Goal: Task Accomplishment & Management: Use online tool/utility

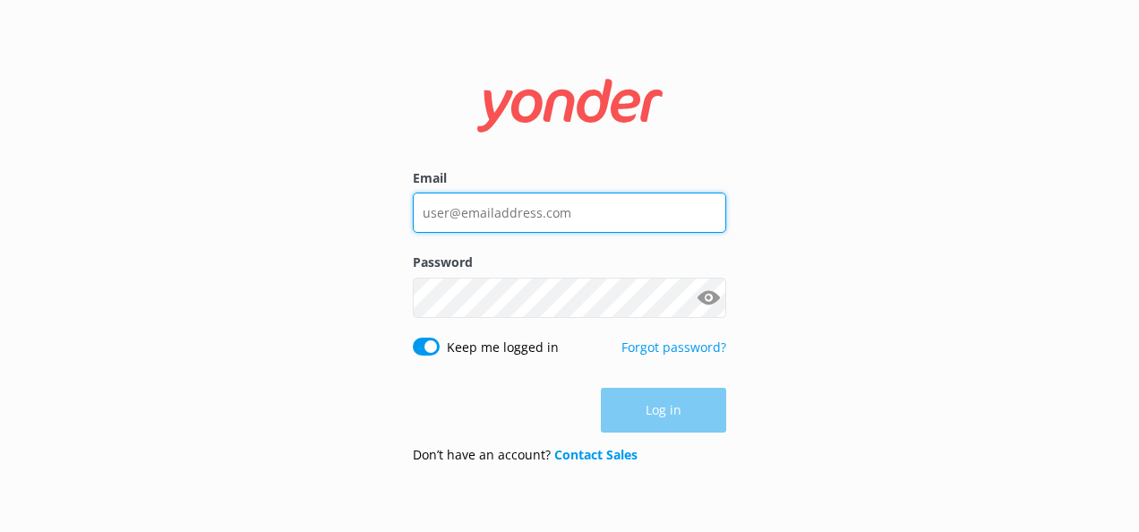
type input "[EMAIL_ADDRESS][DOMAIN_NAME]"
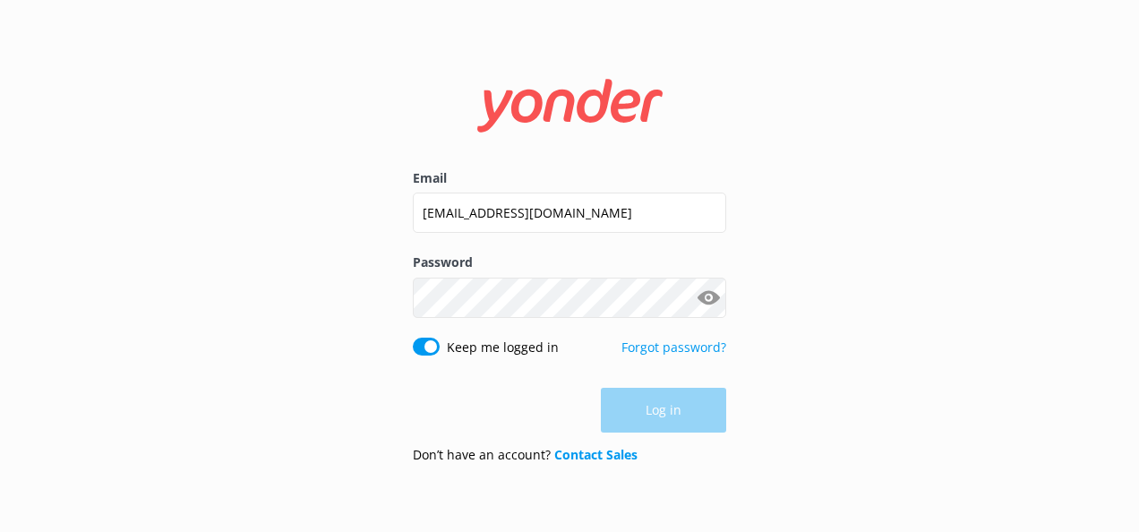
click at [670, 413] on div "Log in" at bounding box center [569, 410] width 313 height 45
click at [670, 413] on button "Log in" at bounding box center [663, 410] width 125 height 45
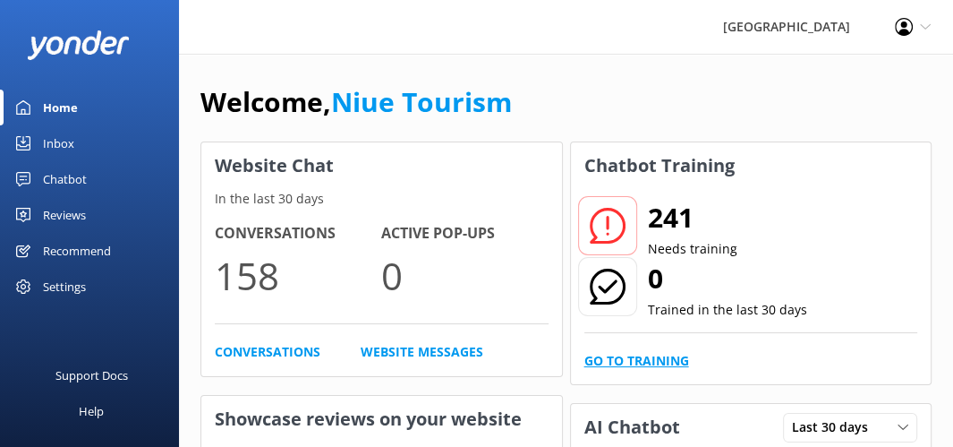
click at [653, 360] on link "Go to Training" at bounding box center [636, 361] width 105 height 20
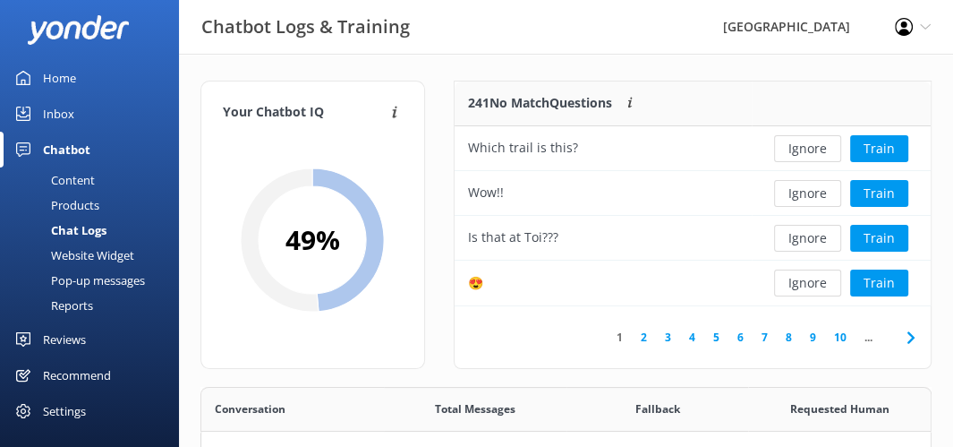
scroll to position [613, 716]
click at [820, 150] on button "Ignore" at bounding box center [807, 148] width 67 height 27
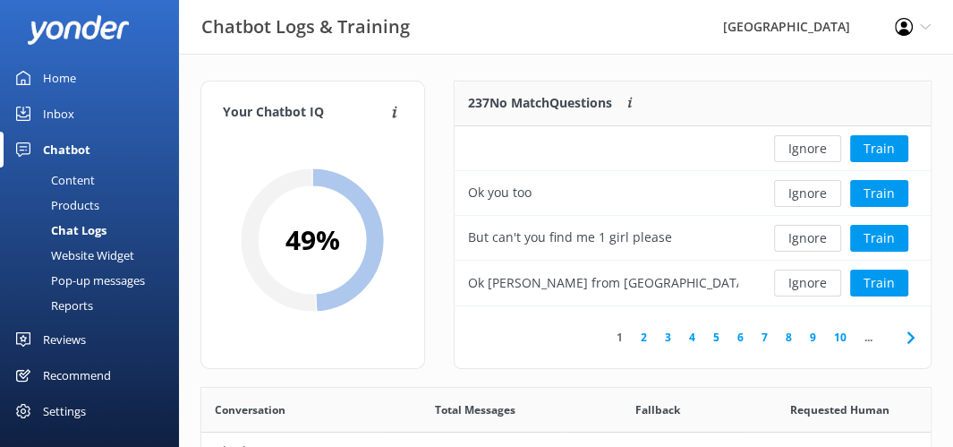
click at [820, 150] on button "Ignore" at bounding box center [807, 148] width 67 height 27
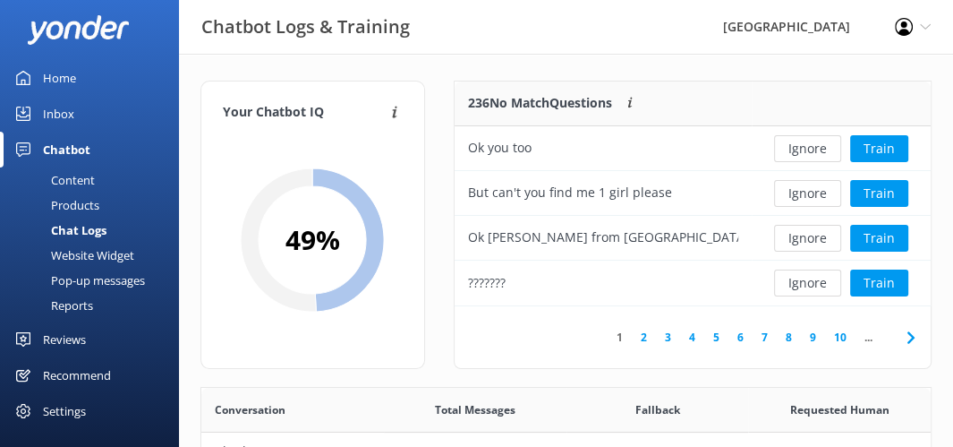
click at [820, 150] on button "Ignore" at bounding box center [807, 148] width 67 height 27
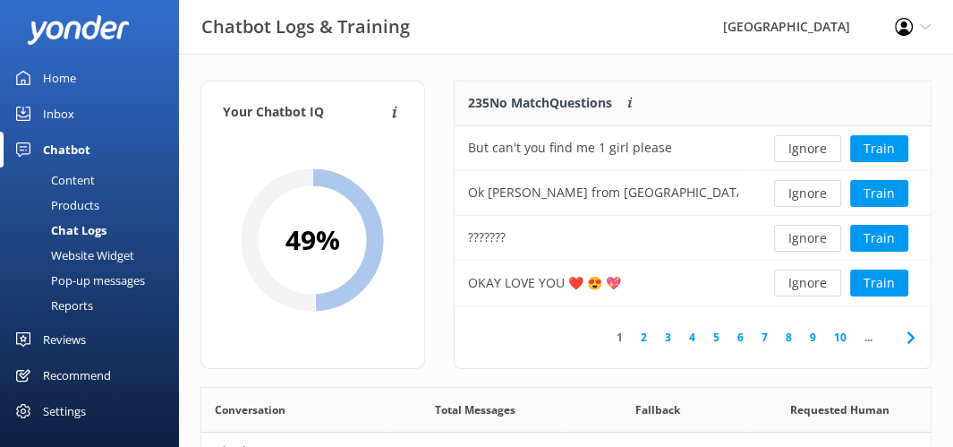
click at [820, 150] on button "Ignore" at bounding box center [807, 148] width 67 height 27
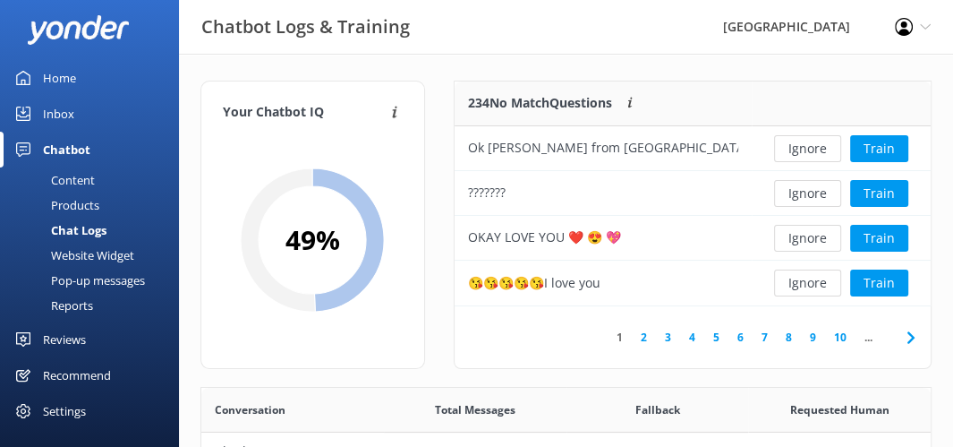
click at [820, 150] on button "Ignore" at bounding box center [807, 148] width 67 height 27
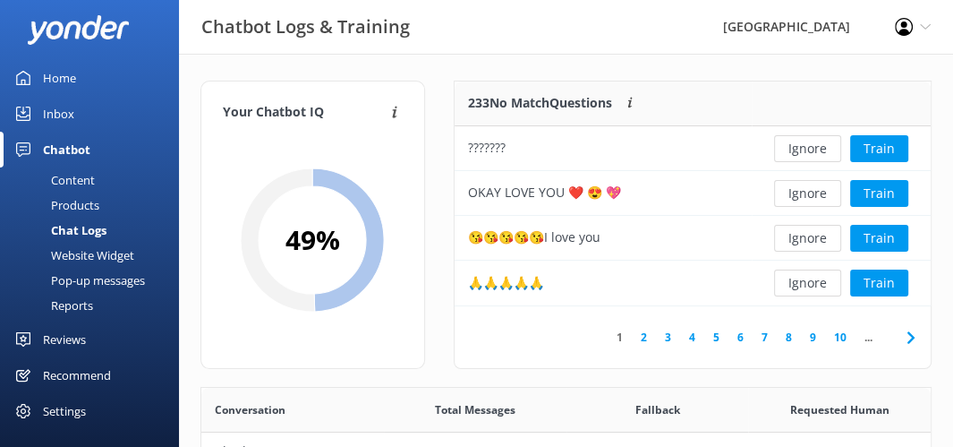
click at [820, 150] on button "Ignore" at bounding box center [807, 148] width 67 height 27
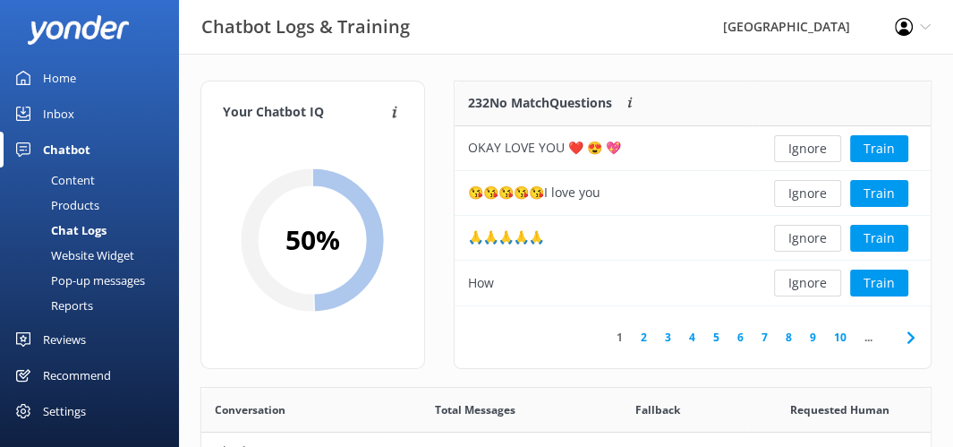
click at [820, 150] on button "Ignore" at bounding box center [807, 148] width 67 height 27
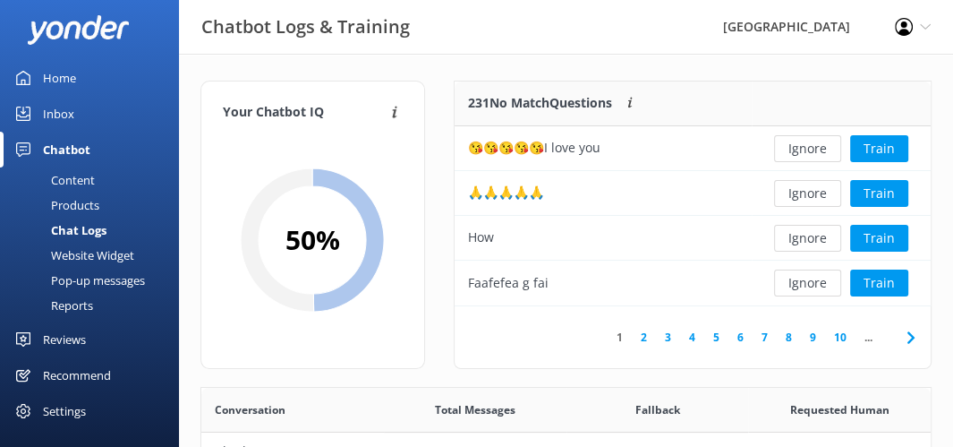
click at [820, 150] on button "Ignore" at bounding box center [807, 148] width 67 height 27
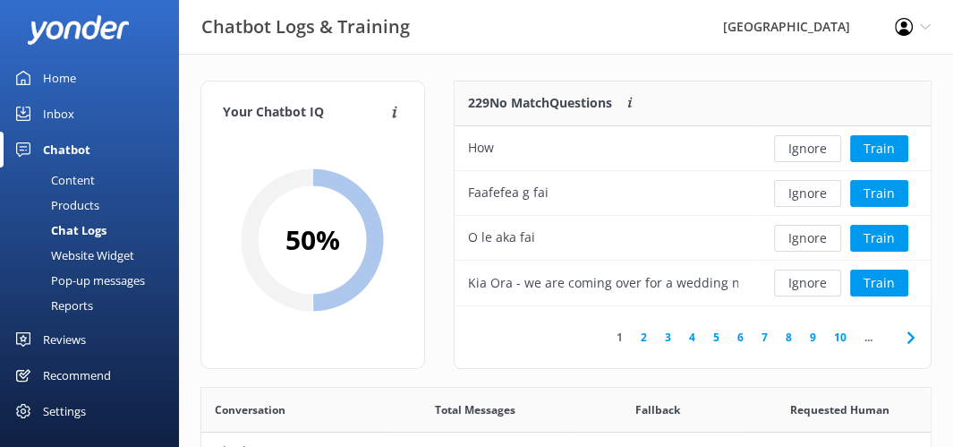
click at [820, 150] on button "Ignore" at bounding box center [807, 148] width 67 height 27
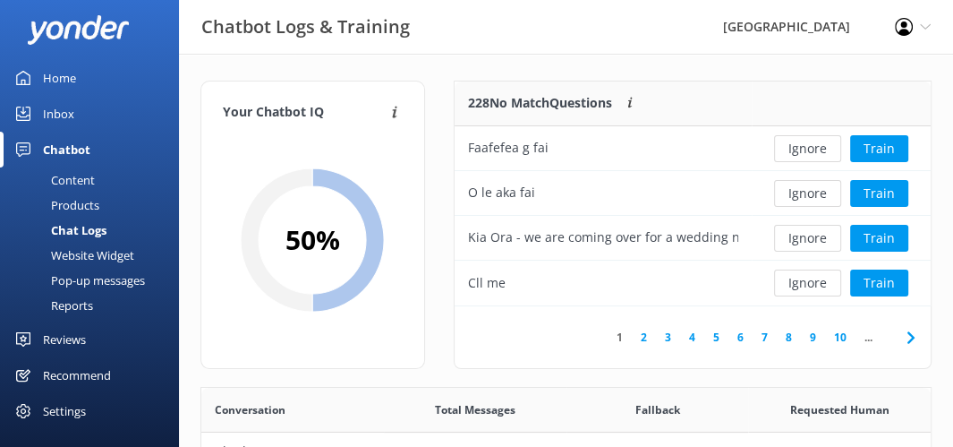
click at [820, 150] on button "Ignore" at bounding box center [807, 148] width 67 height 27
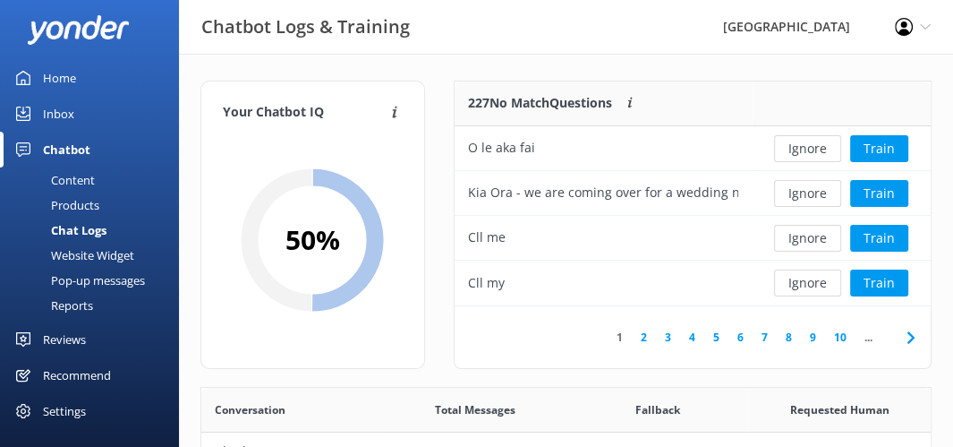
click at [820, 150] on button "Ignore" at bounding box center [807, 148] width 67 height 27
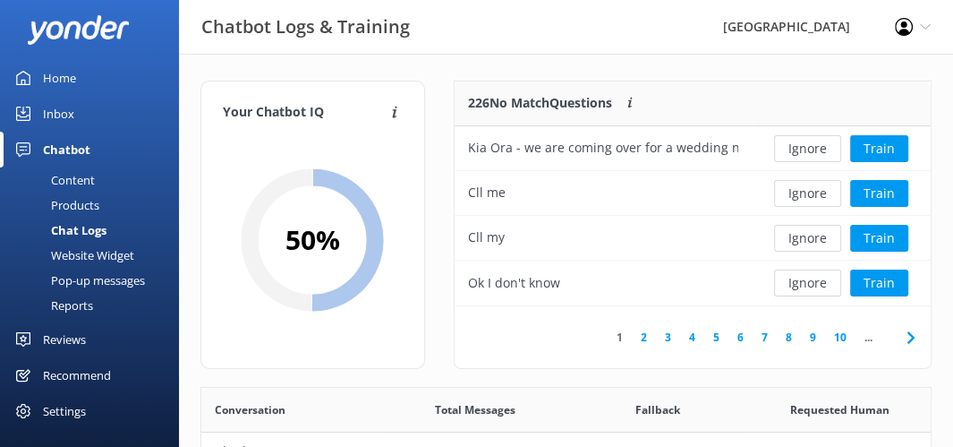
click at [820, 150] on button "Ignore" at bounding box center [807, 148] width 67 height 27
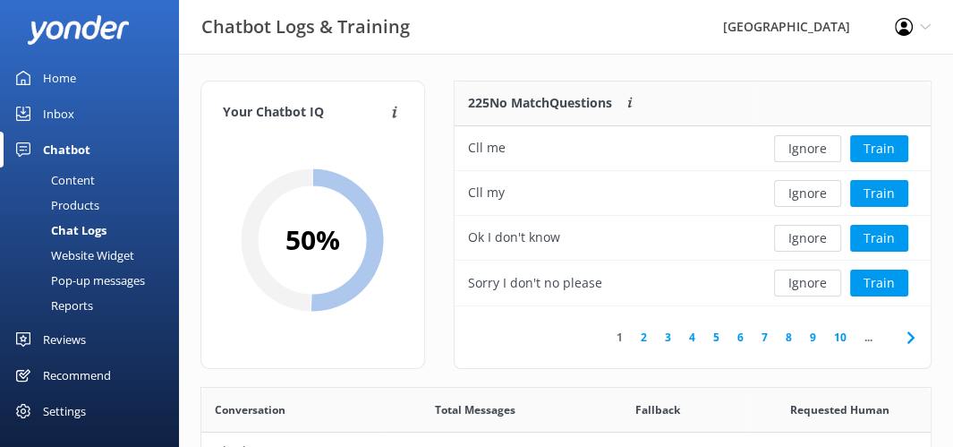
click at [820, 150] on button "Ignore" at bounding box center [807, 148] width 67 height 27
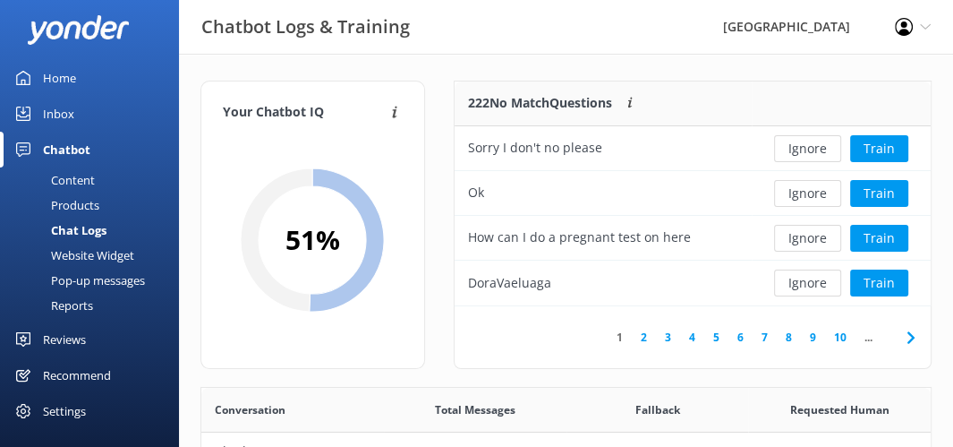
click at [820, 150] on button "Ignore" at bounding box center [807, 148] width 67 height 27
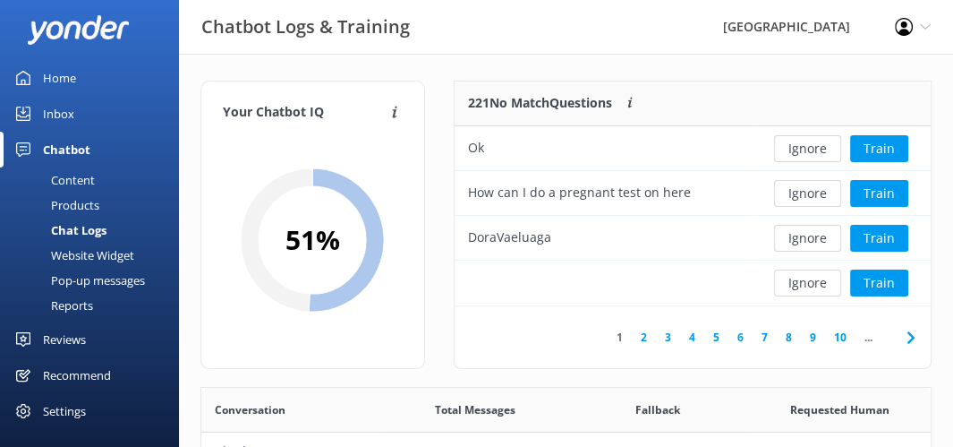
click at [820, 150] on button "Ignore" at bounding box center [807, 148] width 67 height 27
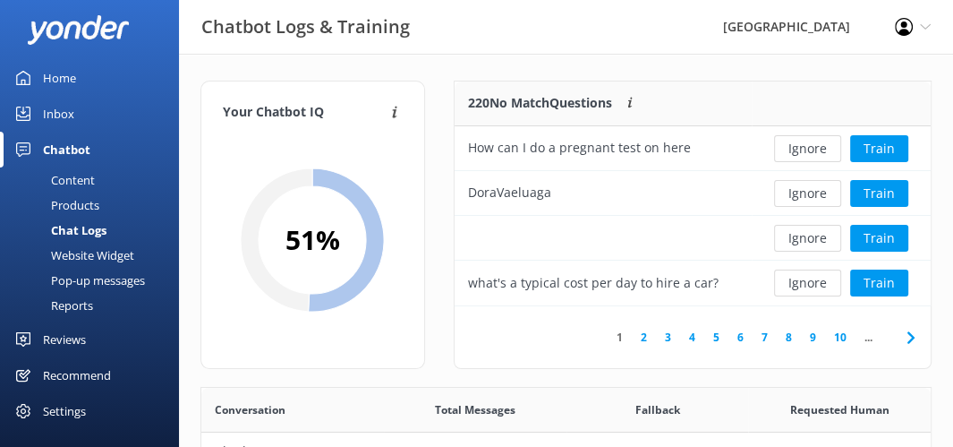
click at [820, 150] on button "Ignore" at bounding box center [807, 148] width 67 height 27
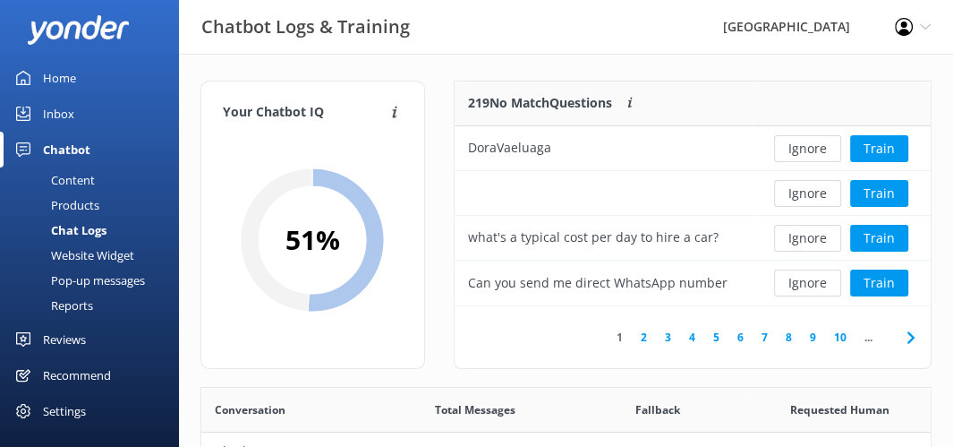
click at [820, 150] on button "Ignore" at bounding box center [807, 148] width 67 height 27
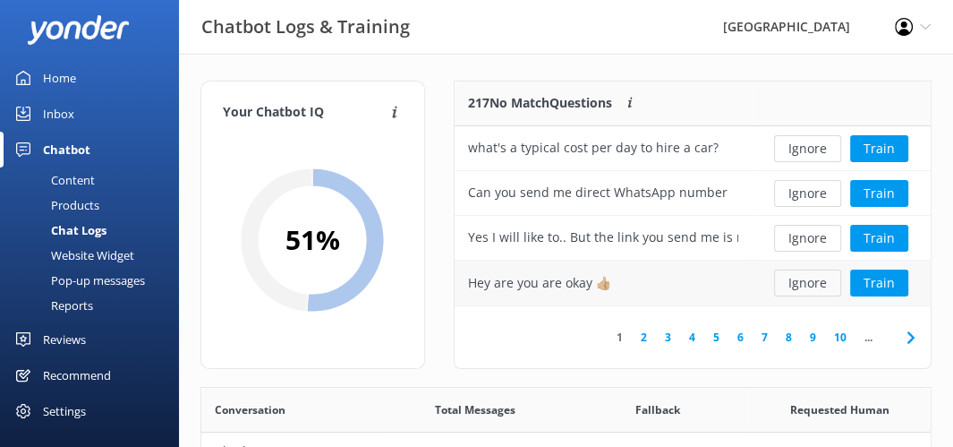
click at [823, 282] on button "Ignore" at bounding box center [807, 282] width 67 height 27
click at [815, 243] on button "Ignore" at bounding box center [807, 238] width 67 height 27
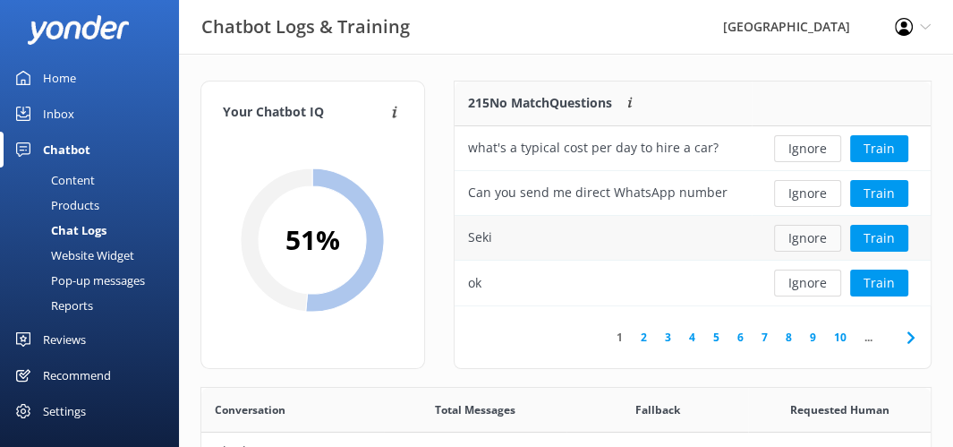
click at [810, 235] on button "Ignore" at bounding box center [807, 238] width 67 height 27
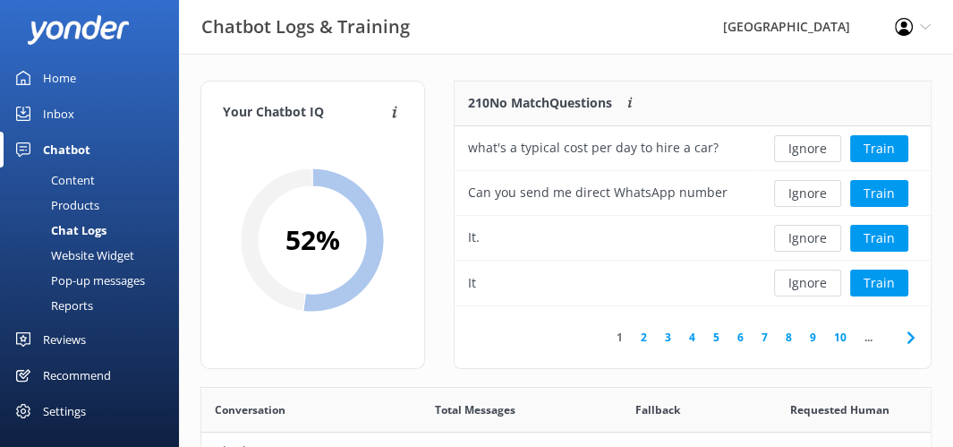
click at [810, 235] on button "Ignore" at bounding box center [807, 238] width 67 height 27
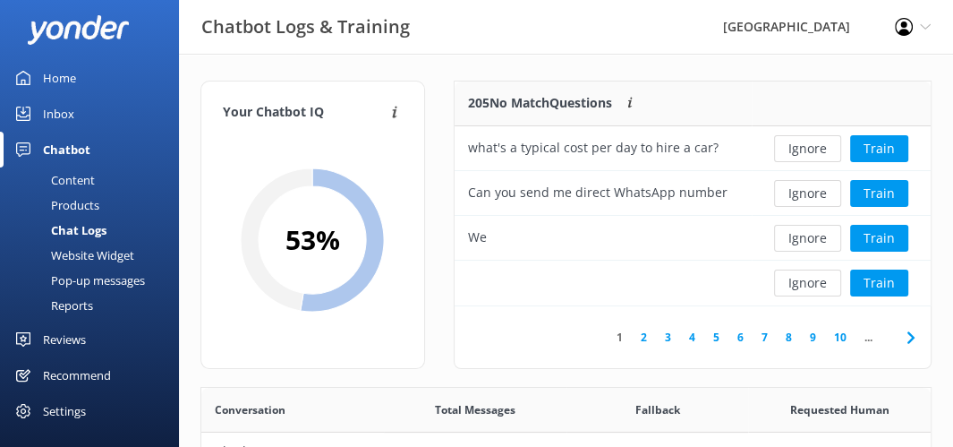
click at [810, 235] on button "Ignore" at bounding box center [807, 238] width 67 height 27
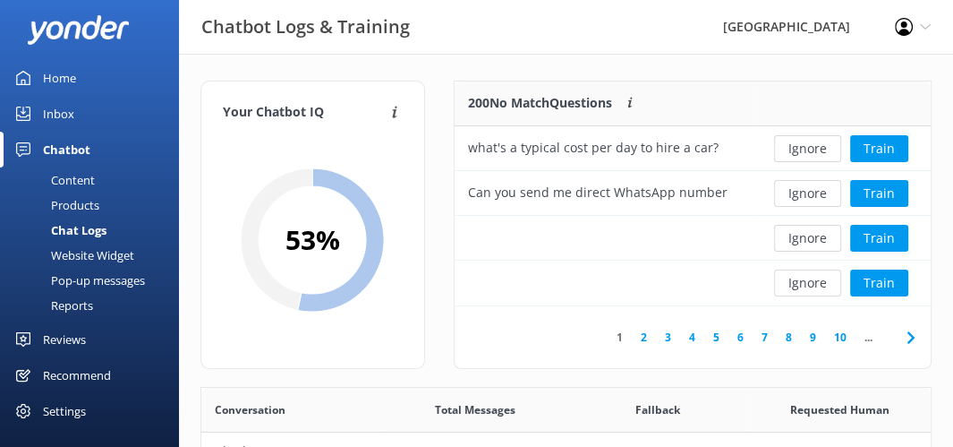
click at [810, 235] on button "Ignore" at bounding box center [807, 238] width 67 height 27
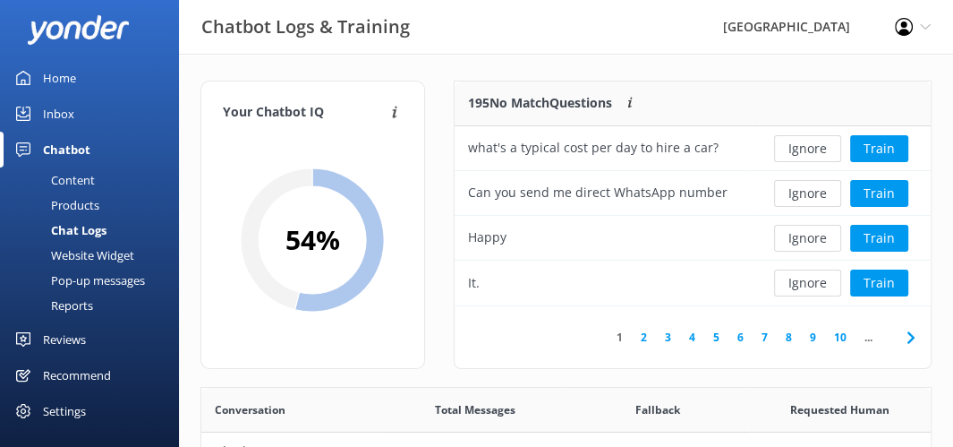
click at [810, 235] on button "Ignore" at bounding box center [807, 238] width 67 height 27
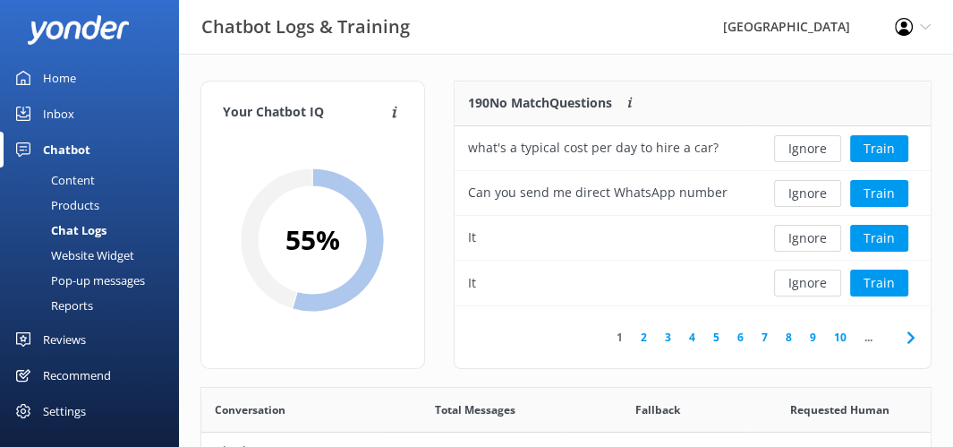
click at [810, 235] on button "Ignore" at bounding box center [807, 238] width 67 height 27
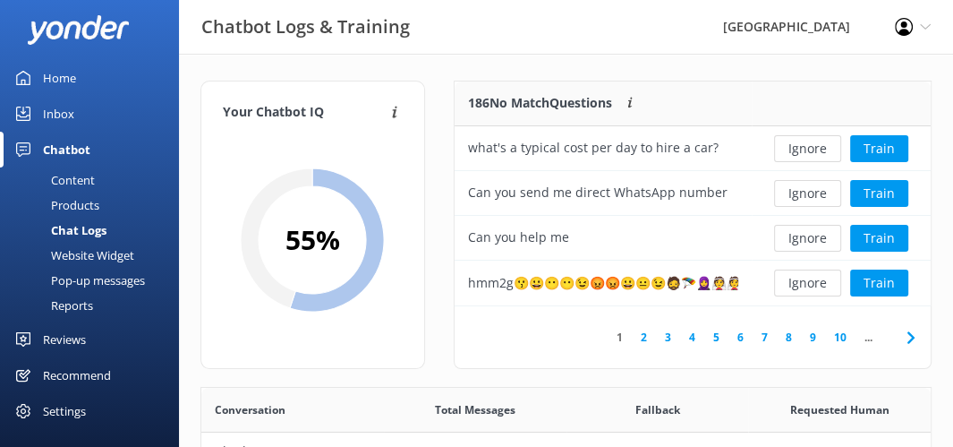
click at [810, 235] on button "Ignore" at bounding box center [807, 238] width 67 height 27
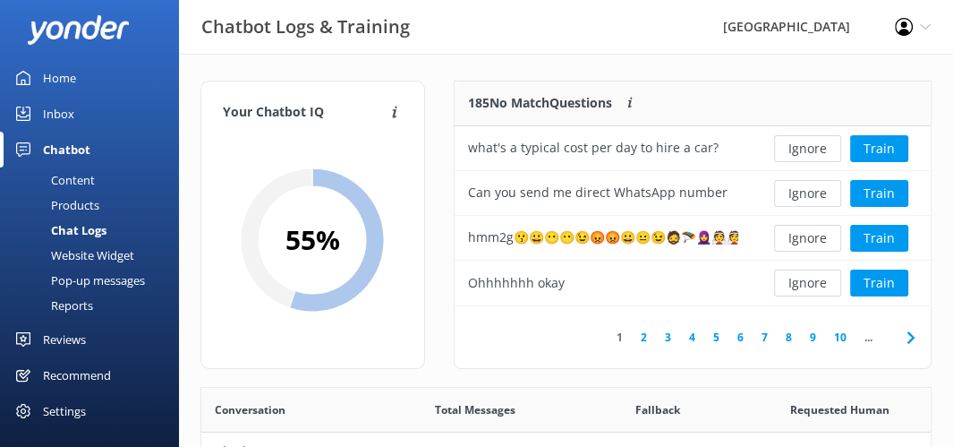
click at [810, 235] on button "Ignore" at bounding box center [807, 238] width 67 height 27
click at [816, 282] on button "Ignore" at bounding box center [807, 282] width 67 height 27
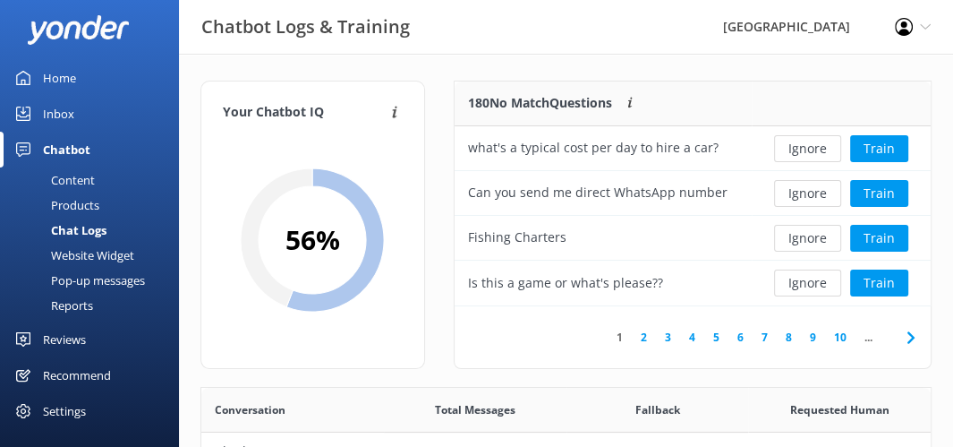
click at [816, 282] on button "Ignore" at bounding box center [807, 282] width 67 height 27
click at [815, 282] on button "Ignore" at bounding box center [807, 282] width 67 height 27
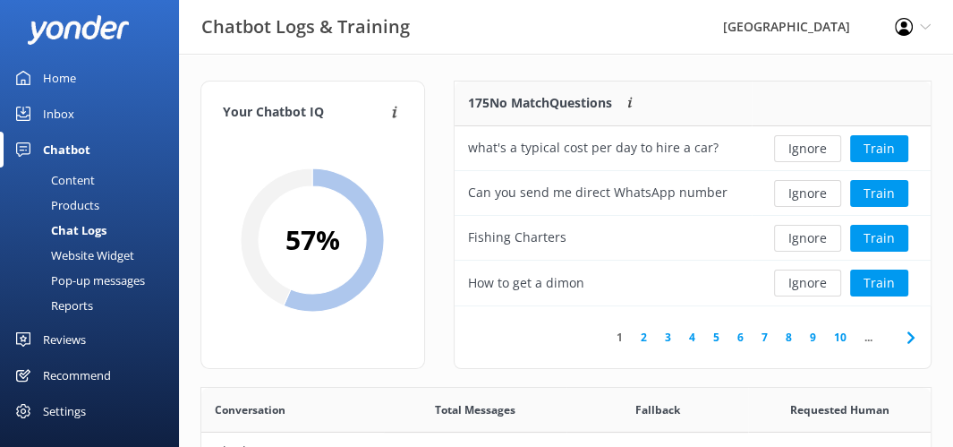
click at [815, 282] on button "Ignore" at bounding box center [807, 282] width 67 height 27
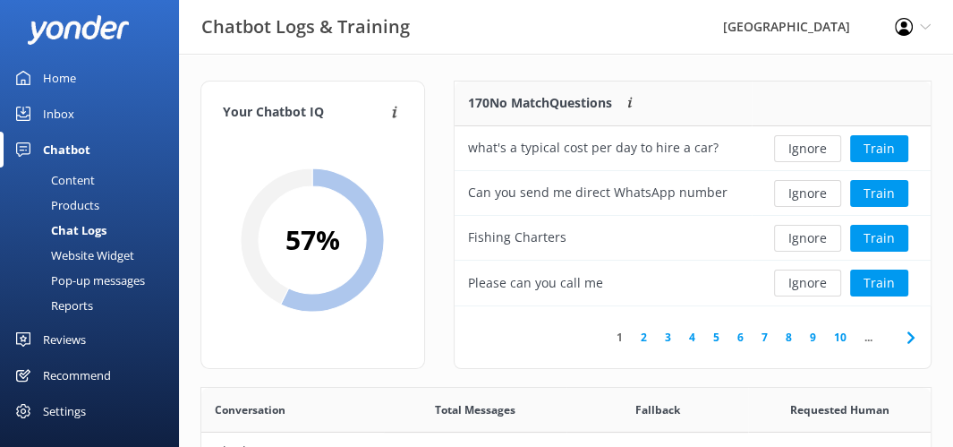
click at [815, 282] on button "Ignore" at bounding box center [807, 282] width 67 height 27
click at [813, 282] on button "Ignore" at bounding box center [807, 282] width 67 height 27
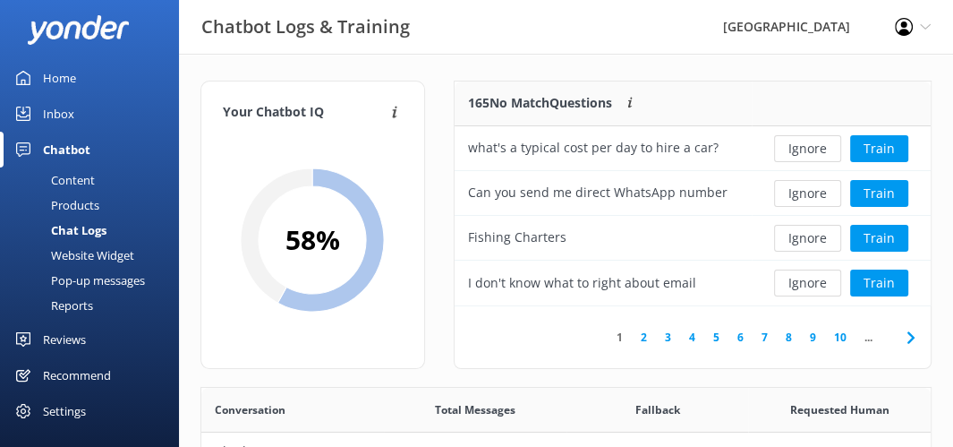
click at [813, 282] on button "Ignore" at bounding box center [807, 282] width 67 height 27
click at [809, 279] on button "Ignore" at bounding box center [807, 282] width 67 height 27
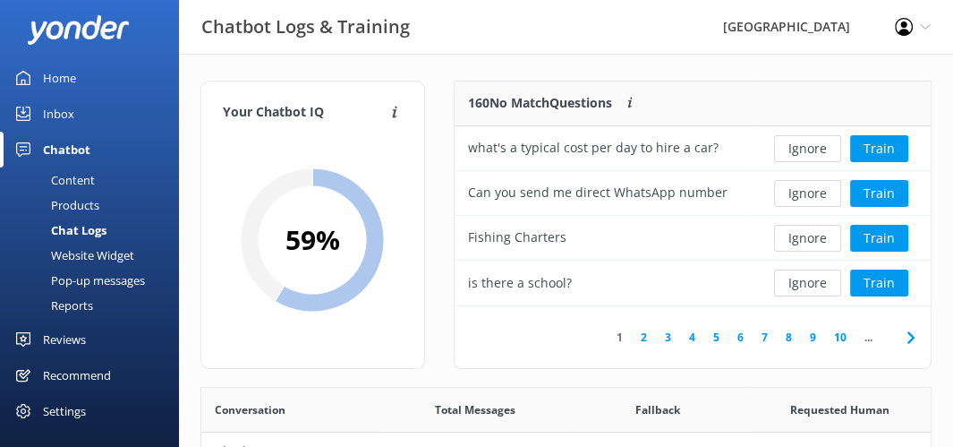
click at [54, 77] on div "Home" at bounding box center [59, 78] width 33 height 36
